Goal: Download file/media

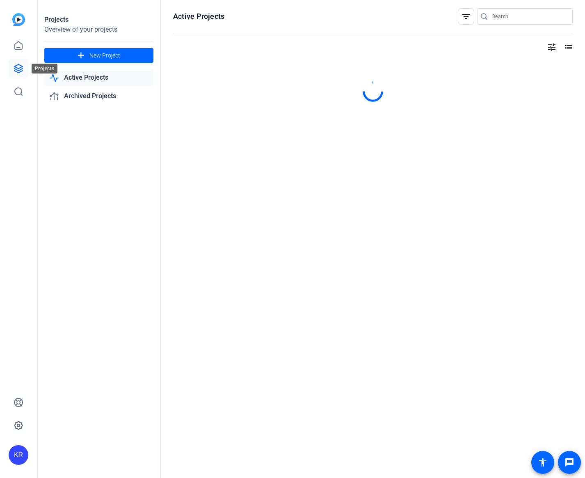
click at [22, 73] on icon at bounding box center [19, 69] width 10 height 10
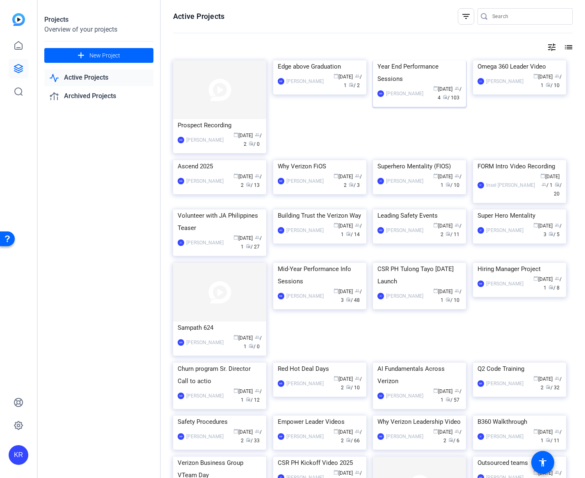
click at [423, 85] on div "Year End Performance Sessions" at bounding box center [419, 72] width 84 height 25
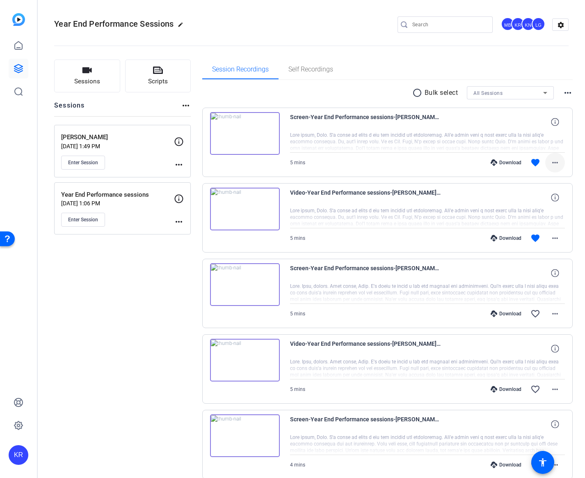
click at [557, 165] on mat-icon "more_horiz" at bounding box center [555, 163] width 10 height 10
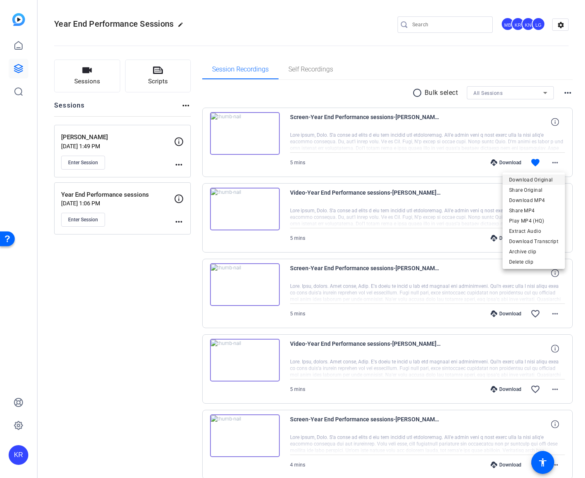
click at [546, 178] on span "Download Original" at bounding box center [533, 180] width 49 height 10
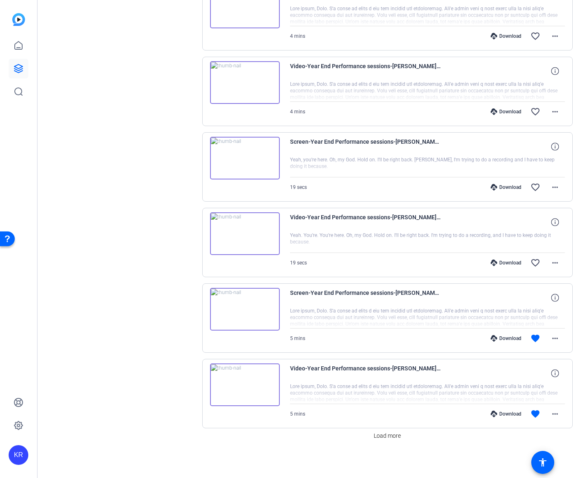
scroll to position [430, 0]
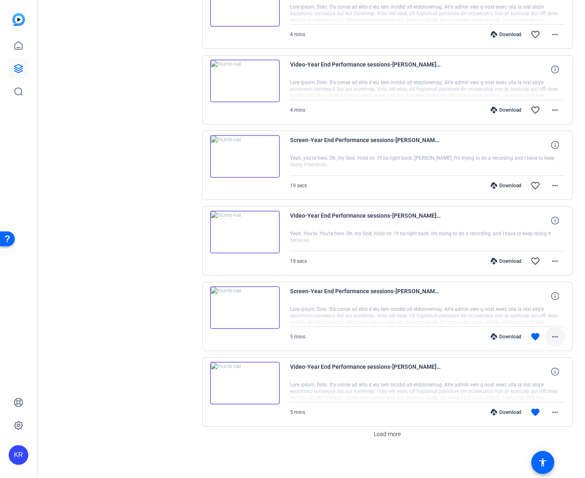
click at [555, 335] on mat-icon "more_horiz" at bounding box center [555, 336] width 10 height 10
click at [540, 351] on span "Download Original" at bounding box center [533, 354] width 49 height 10
click at [383, 435] on span "Load more" at bounding box center [387, 434] width 27 height 9
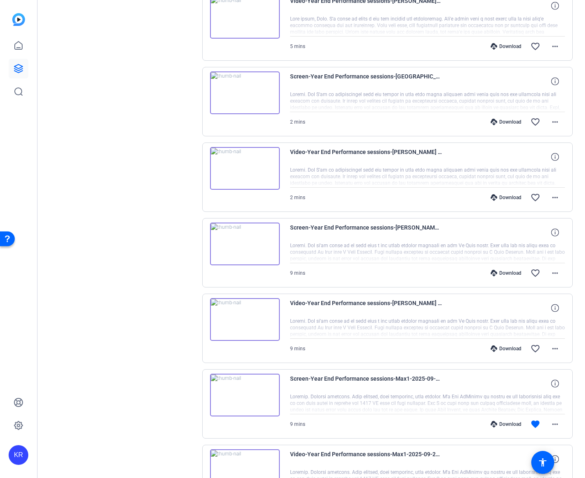
scroll to position [949, 0]
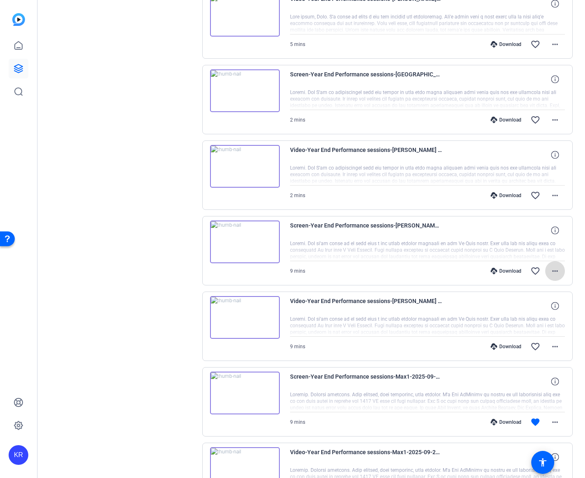
click at [552, 271] on mat-icon "more_horiz" at bounding box center [555, 271] width 10 height 10
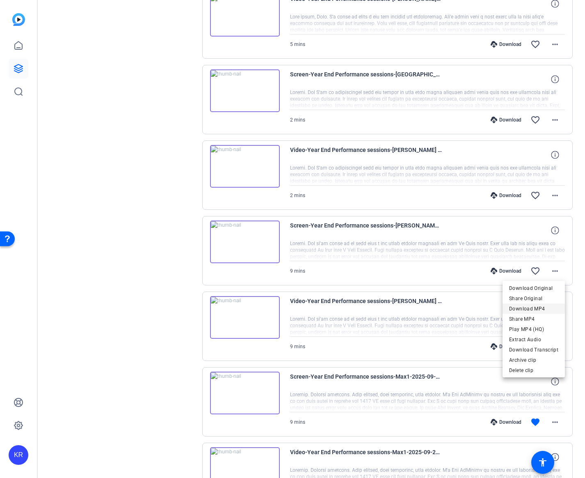
click at [535, 308] on span "Download MP4" at bounding box center [533, 309] width 49 height 10
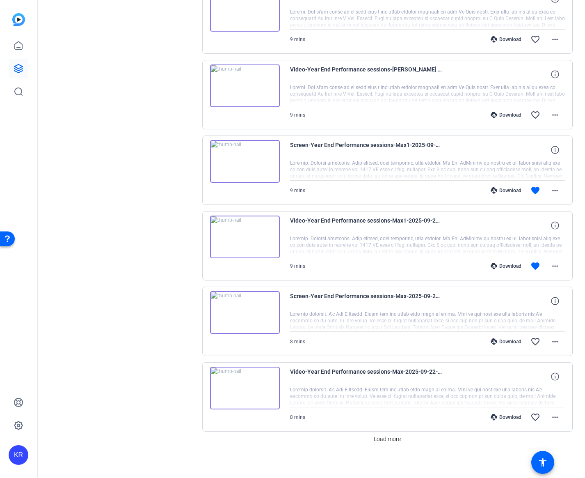
scroll to position [1185, 0]
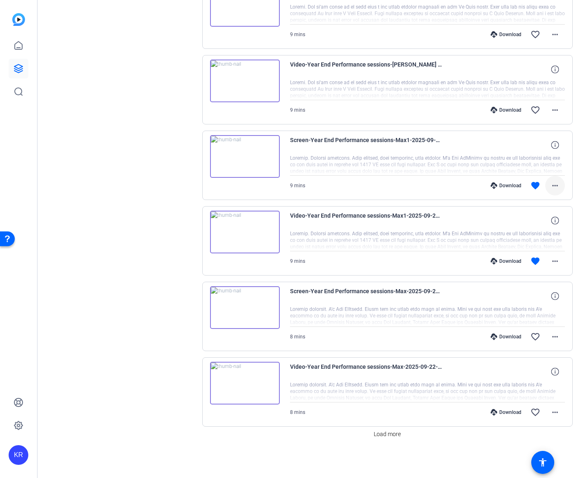
click at [555, 186] on mat-icon "more_horiz" at bounding box center [555, 186] width 10 height 10
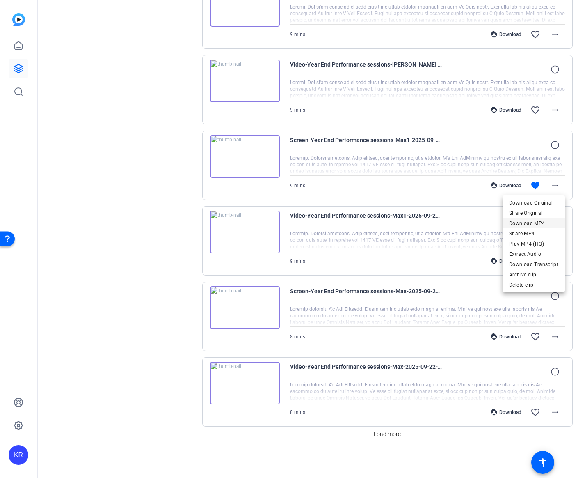
click at [529, 224] on span "Download MP4" at bounding box center [533, 223] width 49 height 10
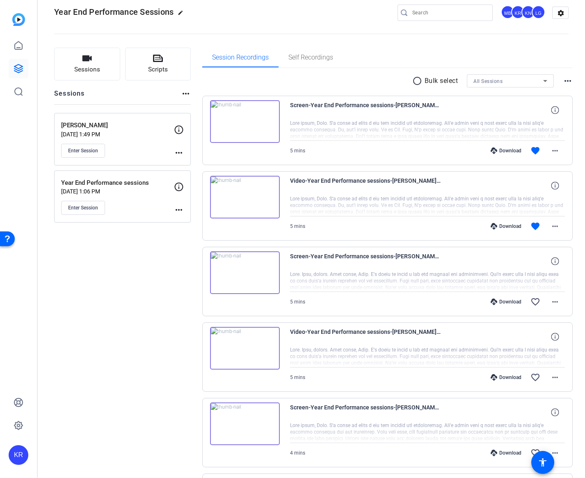
scroll to position [0, 0]
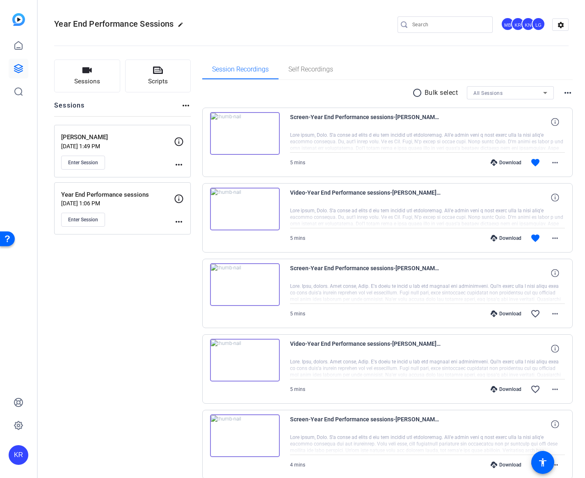
click at [562, 64] on div "Session Recordings Self Recordings" at bounding box center [387, 69] width 371 height 20
click at [556, 161] on mat-icon "more_horiz" at bounding box center [555, 163] width 10 height 10
click at [555, 121] on div at bounding box center [292, 239] width 585 height 478
click at [553, 121] on icon at bounding box center [555, 122] width 8 height 8
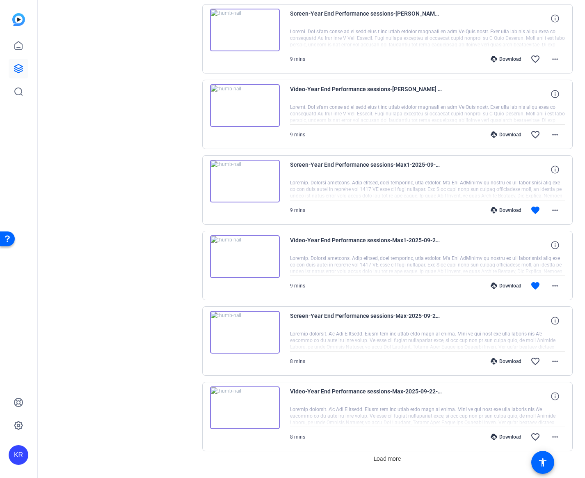
scroll to position [1161, 0]
click at [557, 169] on icon at bounding box center [555, 169] width 8 height 8
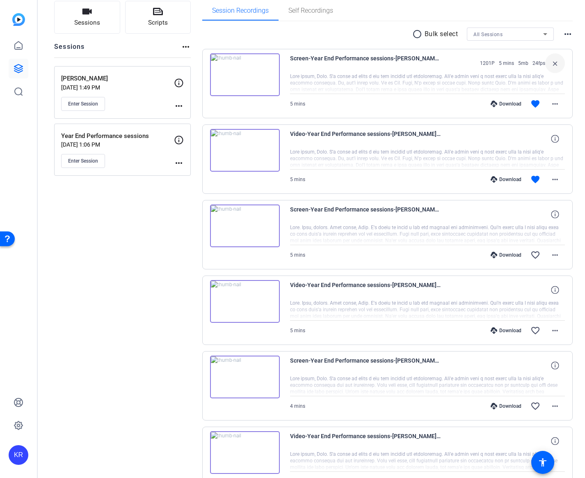
scroll to position [0, 0]
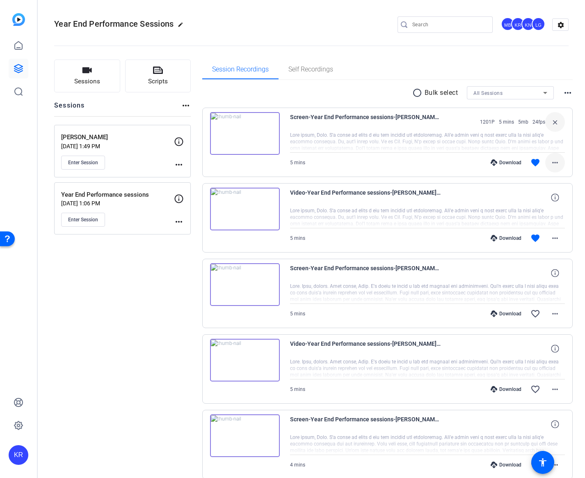
click at [554, 164] on mat-icon "more_horiz" at bounding box center [555, 163] width 10 height 10
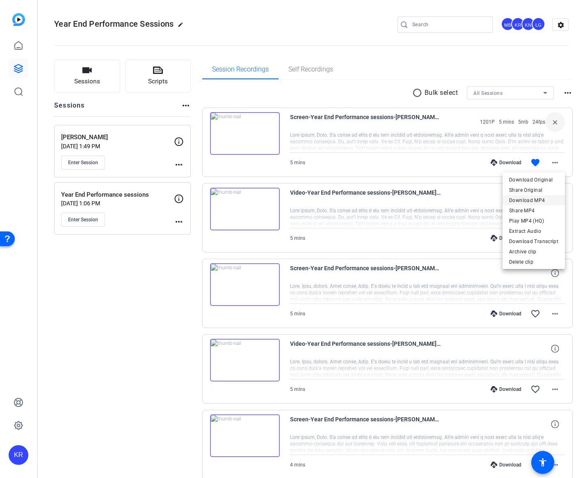
click at [540, 201] on span "Download MP4" at bounding box center [533, 200] width 49 height 10
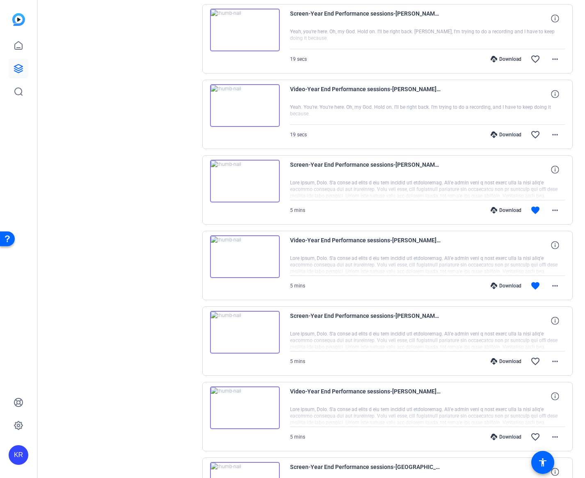
scroll to position [558, 0]
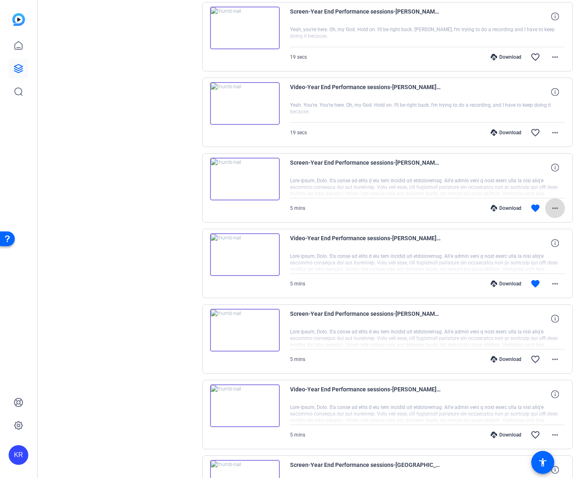
click at [554, 209] on mat-icon "more_horiz" at bounding box center [555, 208] width 10 height 10
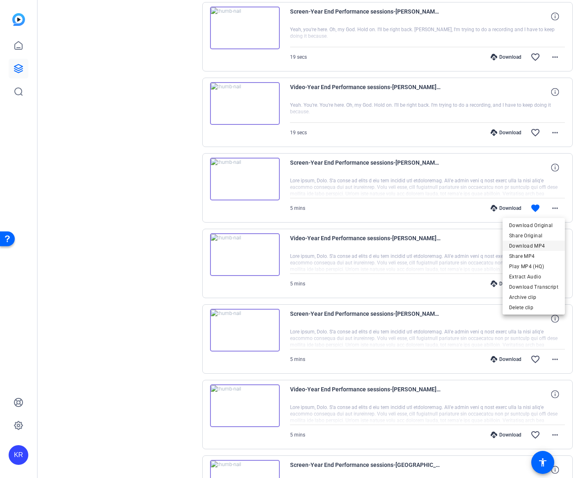
click at [544, 243] on span "Download MP4" at bounding box center [533, 246] width 49 height 10
click at [580, 227] on div "Sessions Scripts Sessions more_horiz Jessica Sep 18, 2025 @ 1:49 PM Enter Sessi…" at bounding box center [311, 297] width 547 height 1613
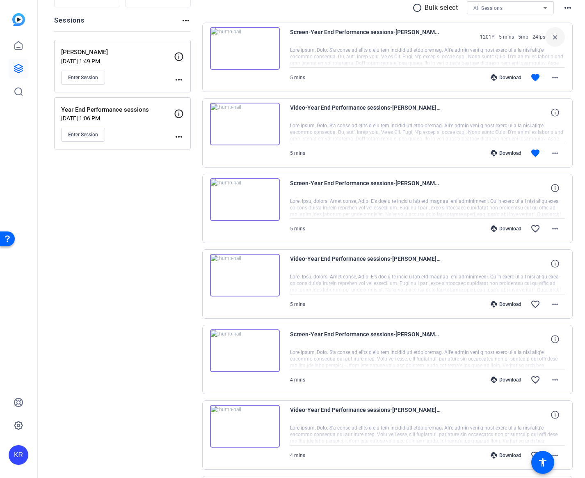
scroll to position [0, 0]
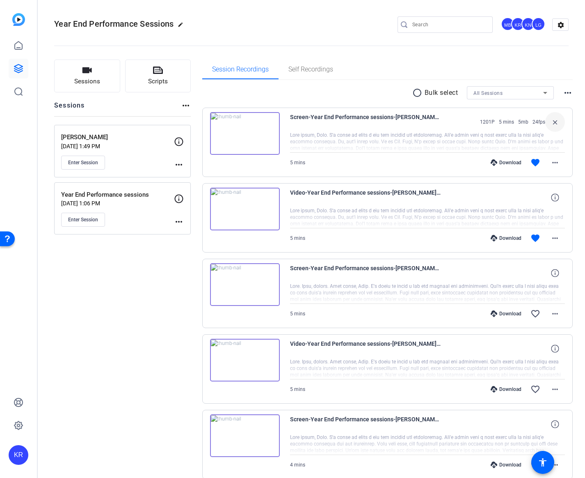
click at [243, 134] on img at bounding box center [245, 133] width 70 height 43
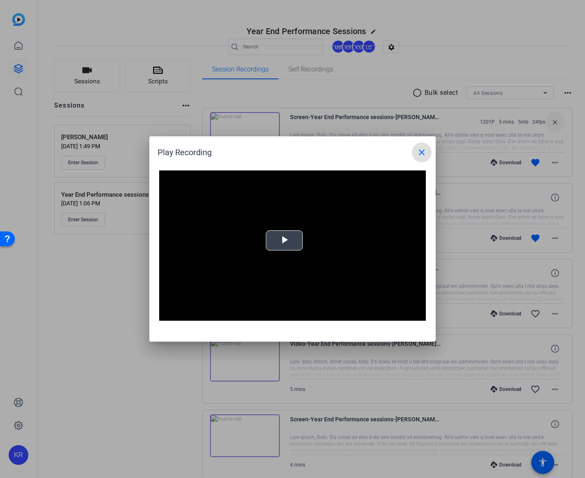
click at [284, 240] on span "Video Player" at bounding box center [284, 240] width 0 height 0
click at [421, 152] on mat-icon "close" at bounding box center [422, 152] width 10 height 10
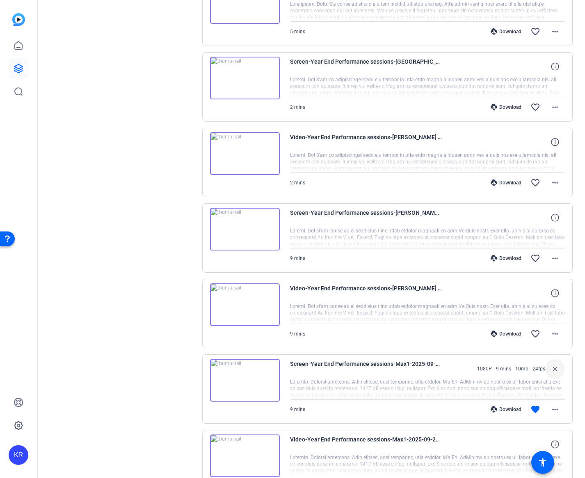
scroll to position [992, 0]
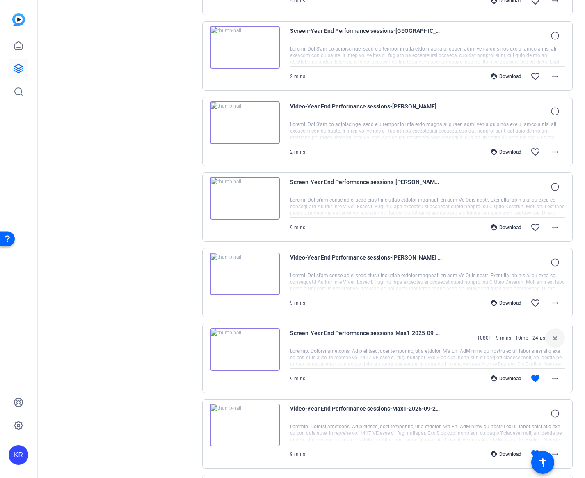
click at [245, 200] on img at bounding box center [245, 198] width 70 height 43
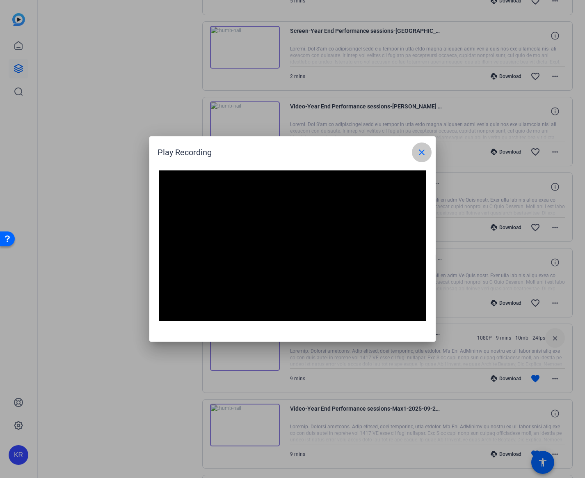
click at [420, 151] on mat-icon "close" at bounding box center [422, 152] width 10 height 10
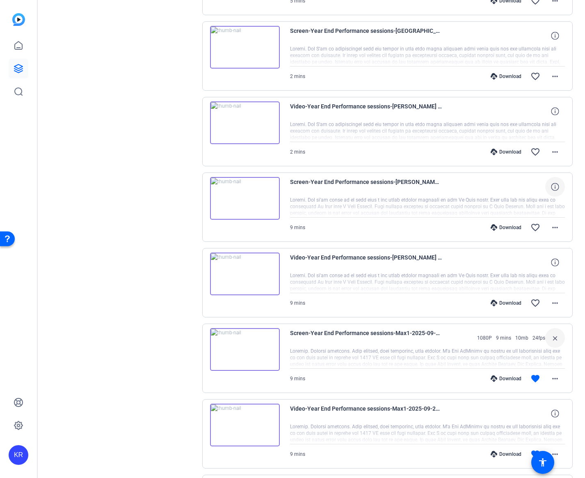
click at [557, 186] on icon at bounding box center [555, 187] width 8 height 8
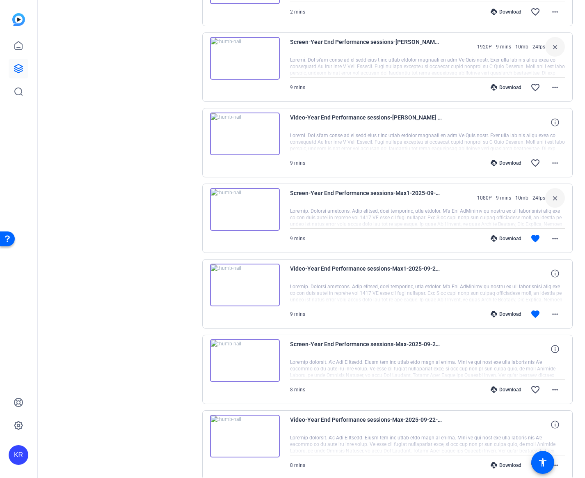
scroll to position [1185, 0]
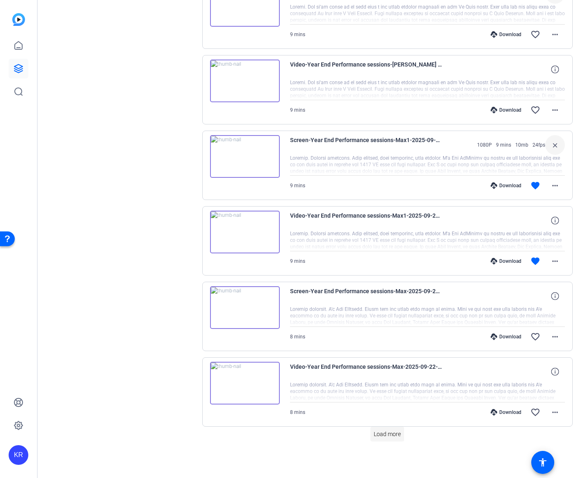
click at [385, 434] on span "Load more" at bounding box center [387, 434] width 27 height 9
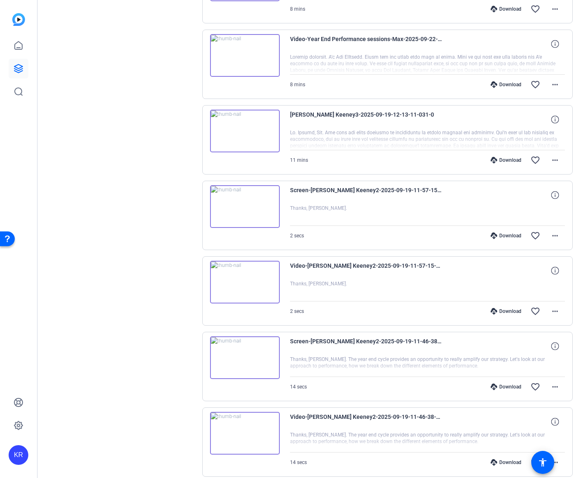
scroll to position [1513, 0]
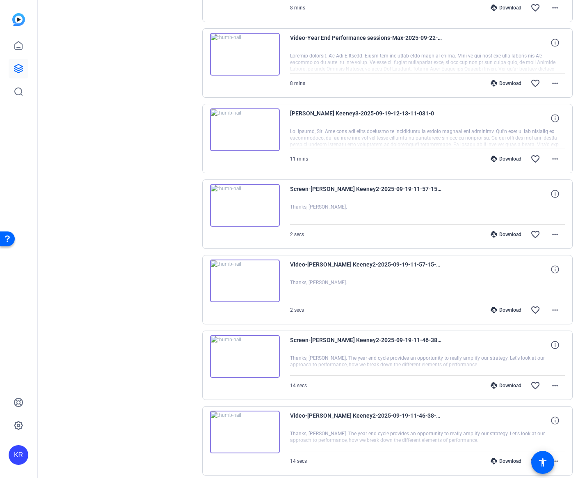
click at [246, 203] on img at bounding box center [245, 205] width 70 height 43
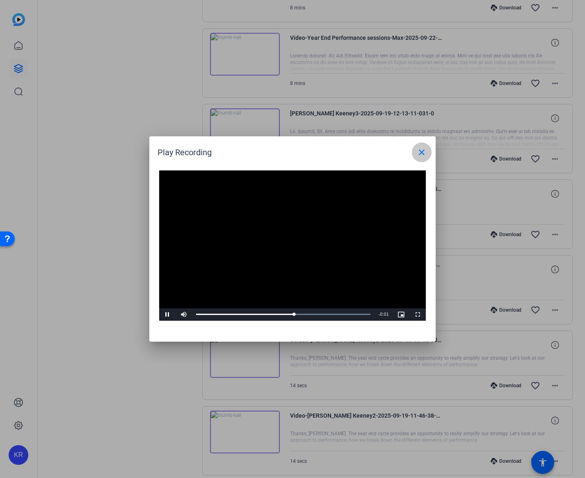
click at [423, 149] on mat-icon "close" at bounding box center [422, 152] width 10 height 10
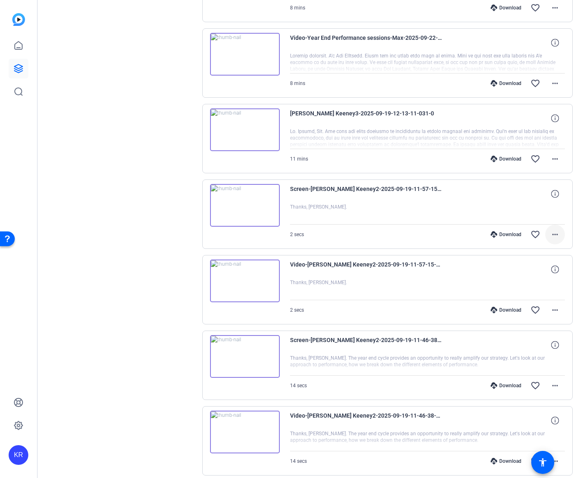
click at [552, 234] on mat-icon "more_horiz" at bounding box center [555, 234] width 10 height 10
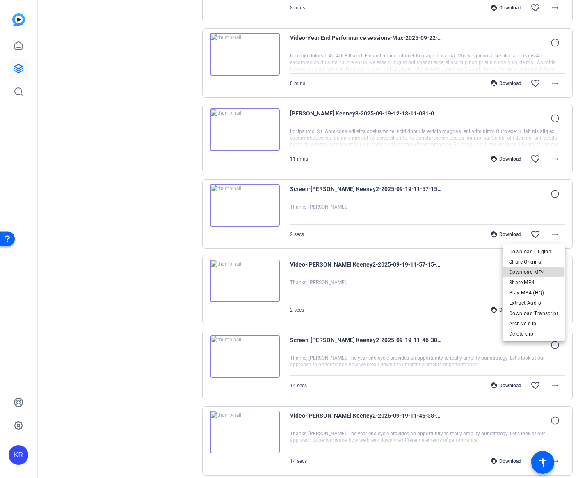
click at [526, 272] on span "Download MP4" at bounding box center [533, 272] width 49 height 10
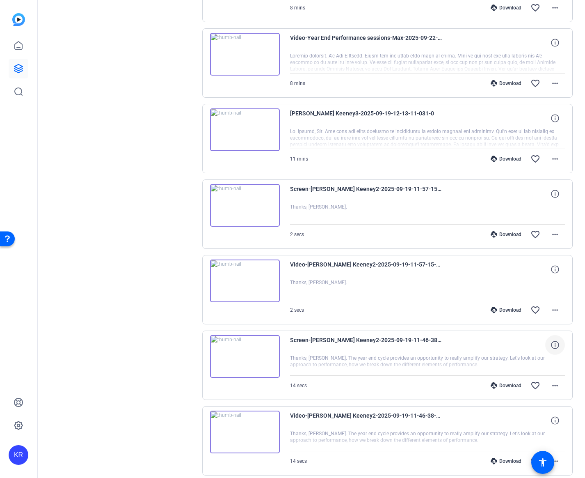
click at [555, 342] on icon at bounding box center [555, 345] width 8 height 8
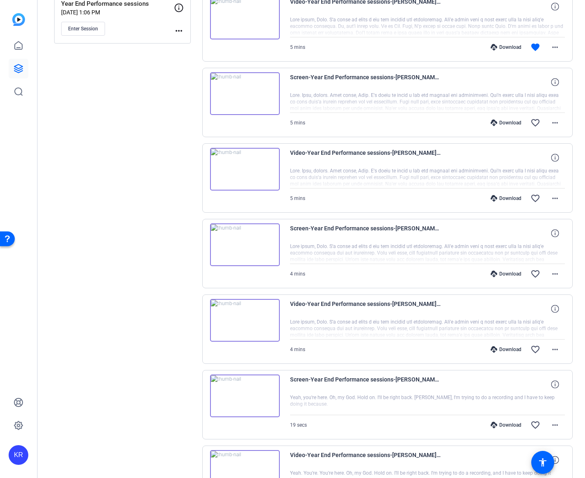
scroll to position [0, 0]
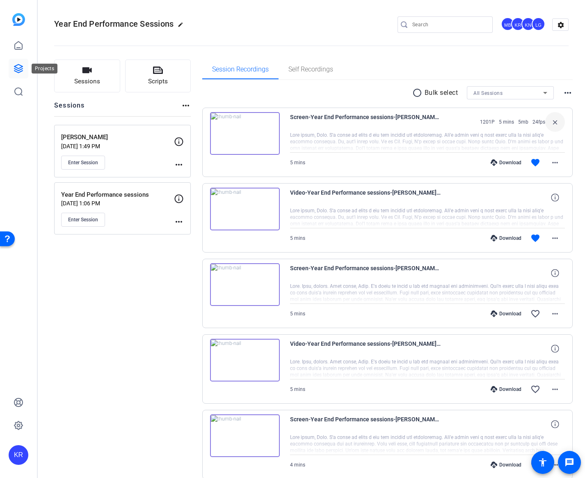
click at [12, 64] on link at bounding box center [19, 69] width 20 height 20
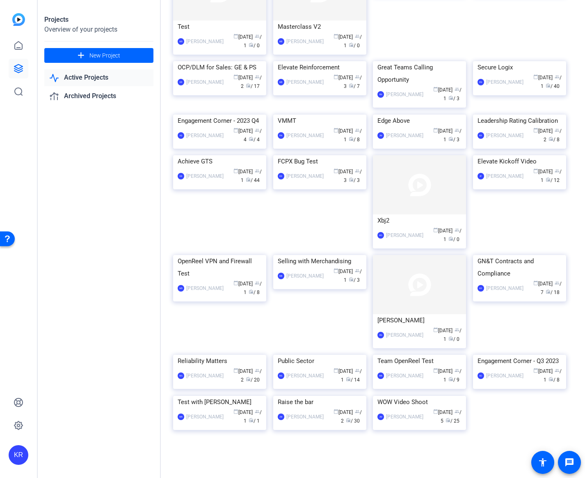
scroll to position [3049, 0]
